Goal: Task Accomplishment & Management: Manage account settings

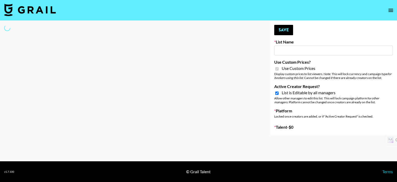
type input "Axis-Y - [DATE]"
checkbox input "true"
select select "Brand"
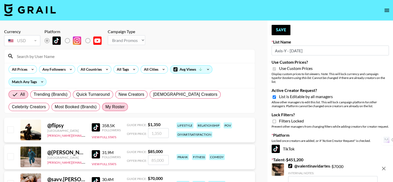
click at [106, 106] on span "My Roster" at bounding box center [115, 107] width 19 height 6
click at [106, 107] on input "My Roster" at bounding box center [106, 107] width 0 height 0
radio input "true"
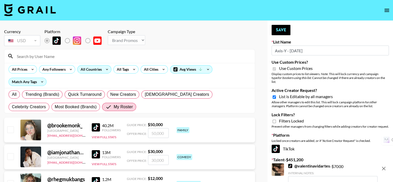
click at [86, 70] on div "All Countries" at bounding box center [90, 69] width 25 height 8
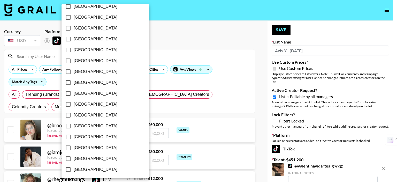
scroll to position [421, 0]
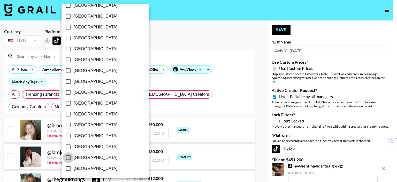
click at [68, 156] on input "[GEOGRAPHIC_DATA]" at bounding box center [68, 157] width 11 height 11
checkbox input "true"
click at [148, 96] on div at bounding box center [198, 91] width 397 height 182
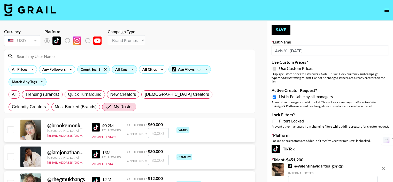
click at [118, 69] on div "All Tags" at bounding box center [120, 69] width 16 height 8
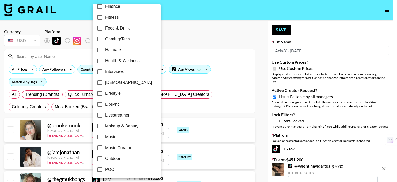
scroll to position [207, 0]
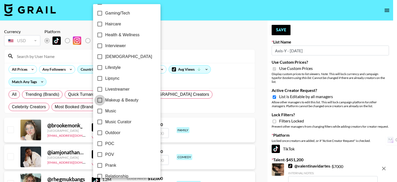
click at [99, 100] on input "Makeup & Beauty" at bounding box center [99, 100] width 11 height 11
checkbox input "true"
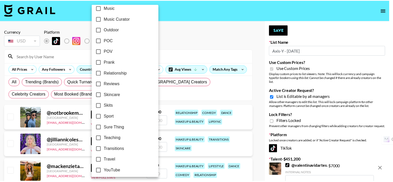
scroll to position [312, 0]
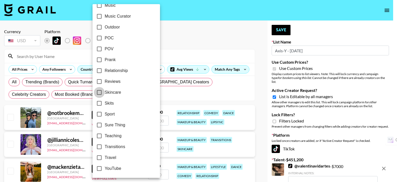
click at [100, 92] on input "Skincare" at bounding box center [99, 92] width 11 height 11
checkbox input "true"
click at [170, 93] on div at bounding box center [198, 91] width 397 height 182
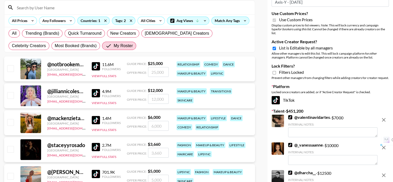
scroll to position [52, 0]
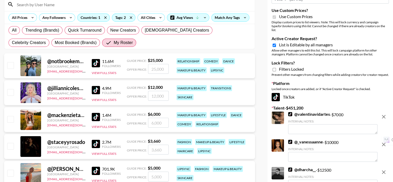
click at [11, 65] on input "checkbox" at bounding box center [10, 65] width 6 height 6
checkbox input "true"
type input "25000"
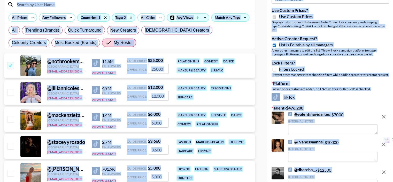
click at [10, 90] on input "checkbox" at bounding box center [10, 92] width 6 height 6
checkbox input "true"
type input "12000"
click at [11, 120] on input "checkbox" at bounding box center [10, 119] width 6 height 6
checkbox input "true"
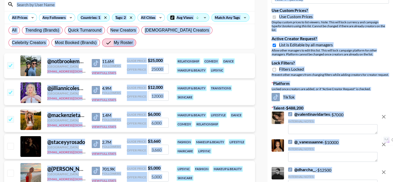
type input "6000"
click at [11, 145] on input "checkbox" at bounding box center [10, 146] width 6 height 6
checkbox input "true"
type input "3660"
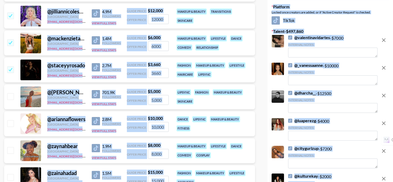
scroll to position [129, 0]
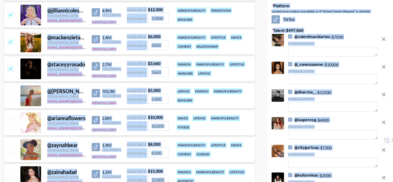
click at [11, 93] on input "checkbox" at bounding box center [10, 95] width 6 height 6
checkbox input "true"
type input "5000"
click at [11, 121] on input "checkbox" at bounding box center [10, 122] width 6 height 6
checkbox input "true"
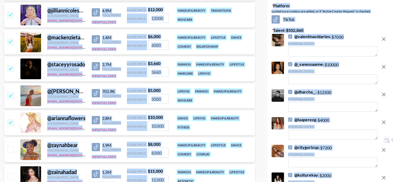
type input "10000"
click at [10, 149] on input "checkbox" at bounding box center [10, 149] width 6 height 6
checkbox input "true"
type input "8000"
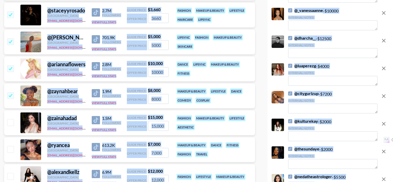
scroll to position [233, 0]
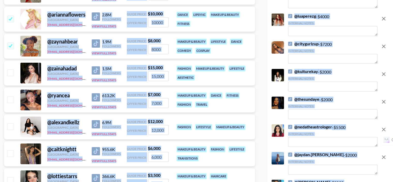
click at [12, 71] on input "checkbox" at bounding box center [10, 72] width 6 height 6
checkbox input "true"
type input "15000"
click at [11, 99] on input "checkbox" at bounding box center [10, 99] width 6 height 6
checkbox input "true"
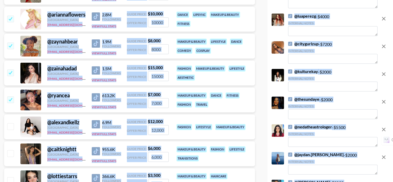
type input "7000"
click at [11, 125] on input "checkbox" at bounding box center [10, 126] width 6 height 6
checkbox input "true"
type input "12000"
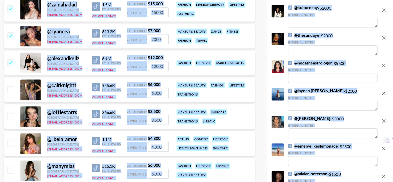
scroll to position [310, 0]
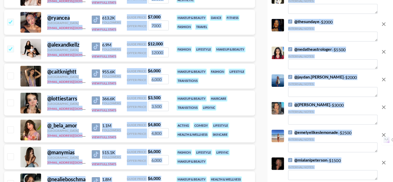
click at [11, 76] on input "checkbox" at bounding box center [10, 75] width 6 height 6
checkbox input "true"
type input "6000"
click at [11, 105] on input "checkbox" at bounding box center [10, 102] width 6 height 6
checkbox input "true"
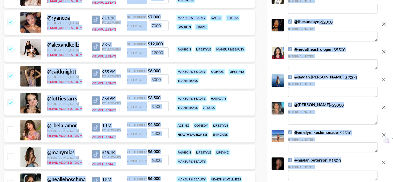
type input "3500"
click at [10, 129] on input "checkbox" at bounding box center [10, 129] width 6 height 6
checkbox input "true"
type input "4800"
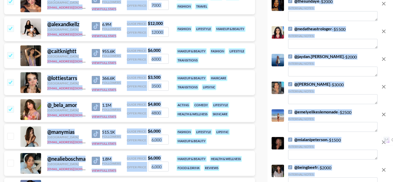
scroll to position [362, 0]
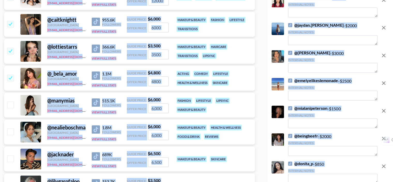
click at [10, 107] on input "checkbox" at bounding box center [10, 104] width 6 height 6
checkbox input "true"
type input "6000"
click at [10, 132] on input "checkbox" at bounding box center [10, 131] width 6 height 6
checkbox input "true"
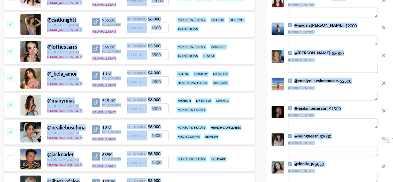
type input "6000"
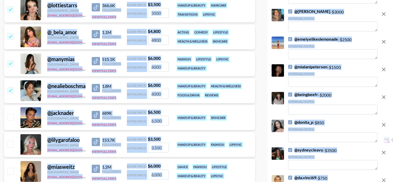
scroll to position [414, 0]
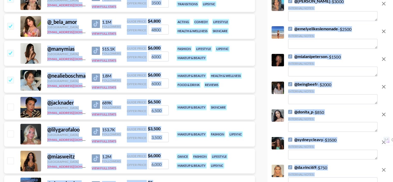
click at [9, 108] on input "checkbox" at bounding box center [10, 106] width 6 height 6
checkbox input "true"
type input "6500"
click at [11, 133] on input "checkbox" at bounding box center [10, 133] width 6 height 6
checkbox input "true"
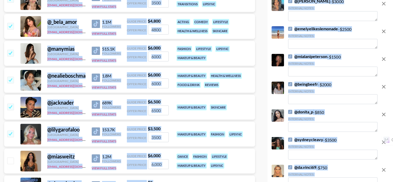
type input "3500"
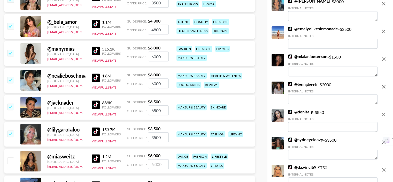
click at [10, 156] on div at bounding box center [10, 160] width 8 height 9
click at [10, 159] on input "checkbox" at bounding box center [10, 160] width 6 height 6
checkbox input "true"
type input "6000"
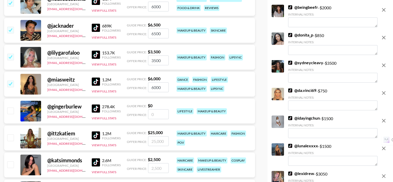
scroll to position [517, 0]
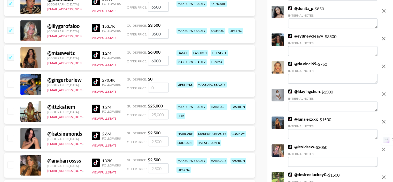
click at [12, 84] on input "checkbox" at bounding box center [10, 84] width 6 height 6
click at [12, 83] on input "checkbox" at bounding box center [10, 84] width 6 height 6
checkbox input "false"
click at [12, 111] on input "checkbox" at bounding box center [10, 111] width 6 height 6
checkbox input "true"
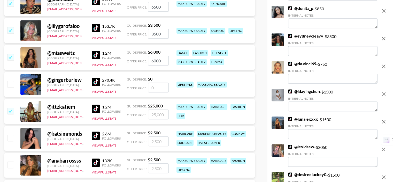
type input "25000"
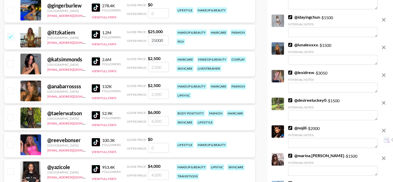
scroll to position [595, 0]
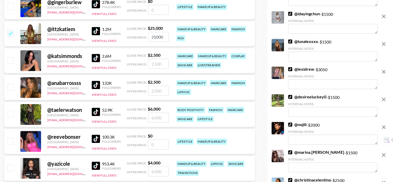
click at [12, 60] on input "checkbox" at bounding box center [10, 60] width 6 height 6
checkbox input "true"
type input "2500"
click at [12, 89] on input "checkbox" at bounding box center [10, 87] width 6 height 6
checkbox input "true"
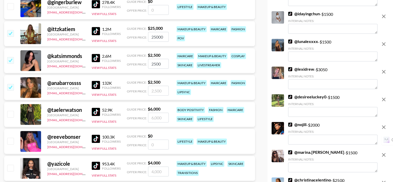
type input "2500"
click at [11, 113] on input "checkbox" at bounding box center [10, 114] width 6 height 6
checkbox input "true"
type input "6000"
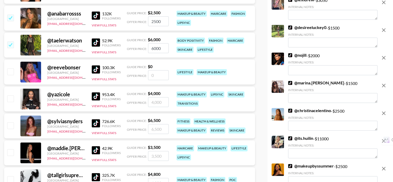
scroll to position [672, 0]
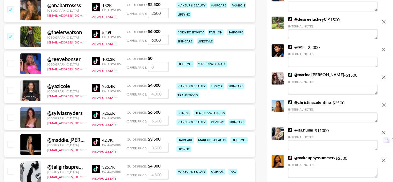
click at [10, 91] on input "checkbox" at bounding box center [10, 90] width 6 height 6
checkbox input "true"
type input "4000"
click at [12, 118] on input "checkbox" at bounding box center [10, 117] width 6 height 6
checkbox input "true"
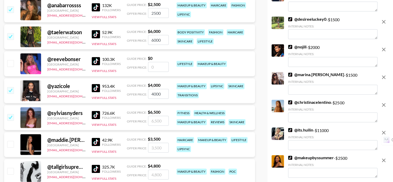
type input "6500"
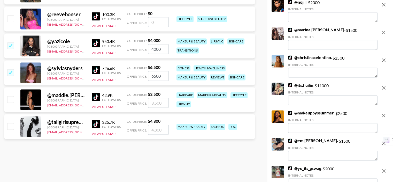
scroll to position [724, 0]
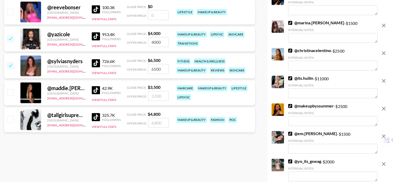
click at [9, 93] on input "checkbox" at bounding box center [10, 92] width 6 height 6
checkbox input "true"
type input "3500"
click at [12, 120] on input "checkbox" at bounding box center [10, 119] width 6 height 6
checkbox input "true"
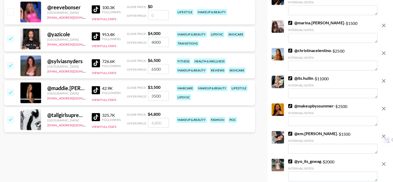
type input "4800"
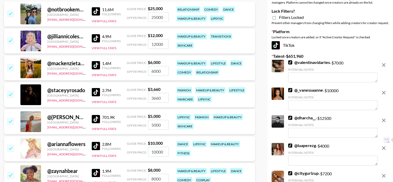
scroll to position [0, 0]
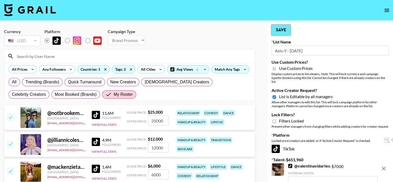
click at [279, 32] on button "Save" at bounding box center [281, 30] width 19 height 10
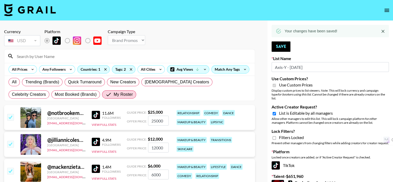
click at [382, 32] on icon "Close" at bounding box center [383, 31] width 5 height 5
